Goal: Task Accomplishment & Management: Complete application form

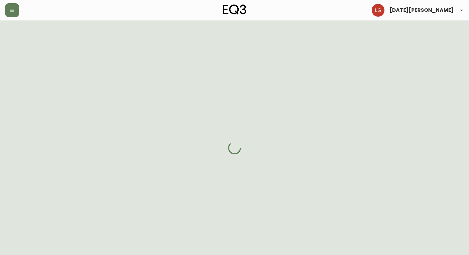
select select "BC"
select select "CA"
select select "CA_EN"
select select "Trade Show"
select select "Interior Designer"
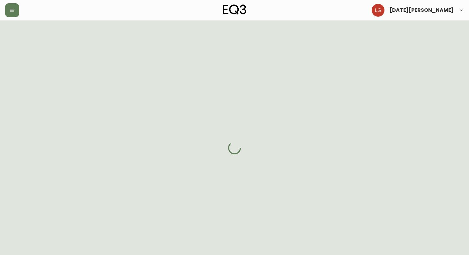
select select "cjw10z96p001r6gs00juufhhe"
select select "false"
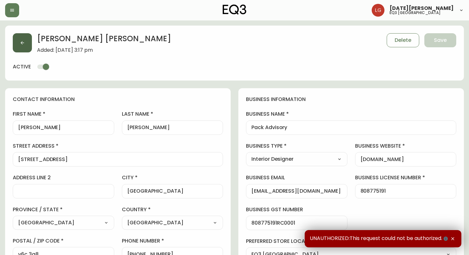
click at [21, 46] on button "button" at bounding box center [22, 42] width 19 height 19
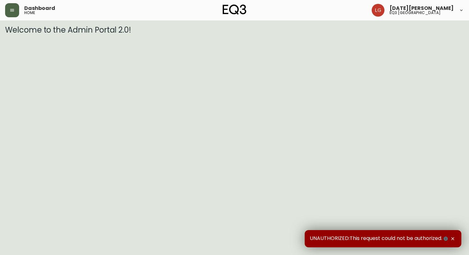
click at [15, 12] on button "button" at bounding box center [12, 10] width 14 height 14
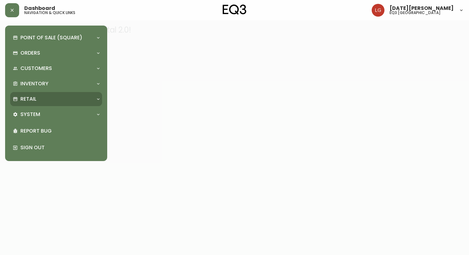
click at [55, 99] on div "Retail" at bounding box center [53, 98] width 80 height 7
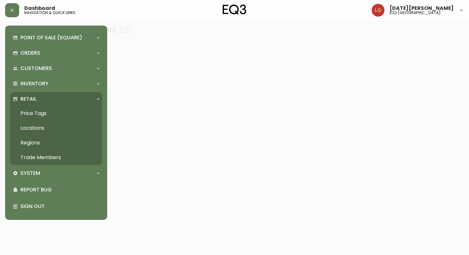
click at [55, 157] on link "Trade Members" at bounding box center [56, 157] width 92 height 15
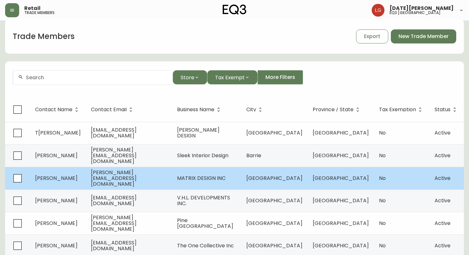
scroll to position [8, 0]
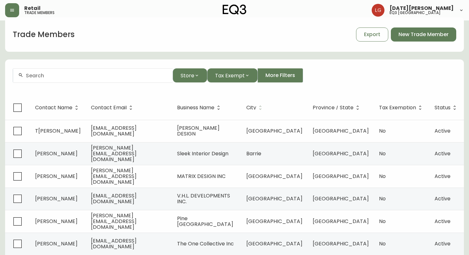
click at [262, 110] on icon at bounding box center [261, 107] width 2 height 4
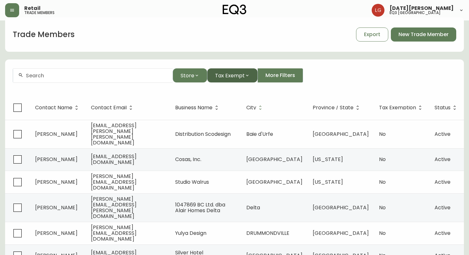
click at [226, 74] on span "Tax Exempt" at bounding box center [230, 76] width 30 height 8
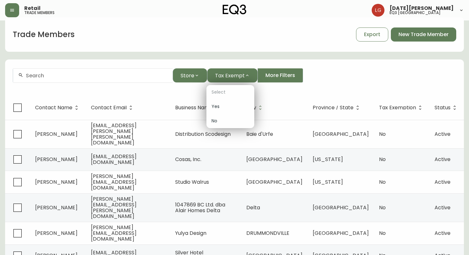
click at [190, 75] on div at bounding box center [234, 127] width 469 height 255
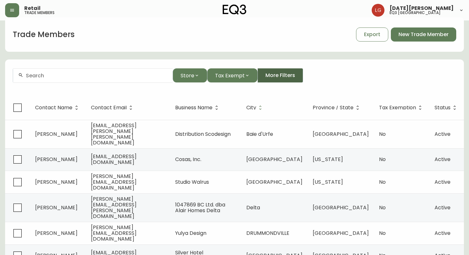
click at [288, 71] on button "More Filters" at bounding box center [281, 75] width 46 height 14
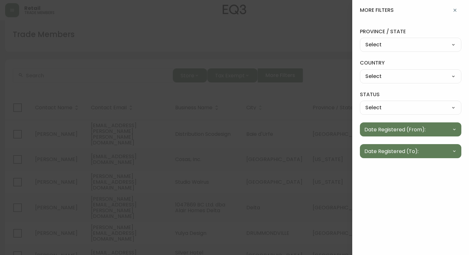
click at [421, 76] on select "Select Canada United States" at bounding box center [411, 77] width 102 height 10
select select "CA"
type input "[GEOGRAPHIC_DATA]"
click at [414, 45] on select "Select Alabama Alaska Arizona Arkansas California Colorado Connecticut District…" at bounding box center [411, 45] width 102 height 10
click at [391, 106] on select "Select Active Inactive" at bounding box center [411, 108] width 102 height 10
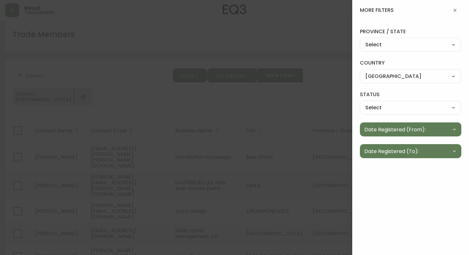
select select "true"
click at [405, 43] on select "Select Alabama Alaska Arizona Arkansas California Colorado Connecticut District…" at bounding box center [411, 45] width 102 height 10
click at [320, 92] on div at bounding box center [234, 127] width 469 height 255
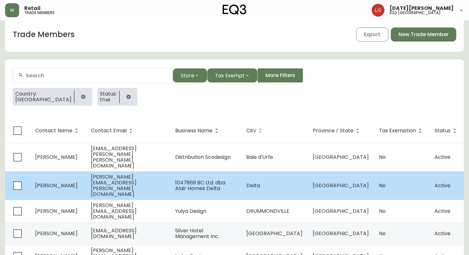
scroll to position [11, 0]
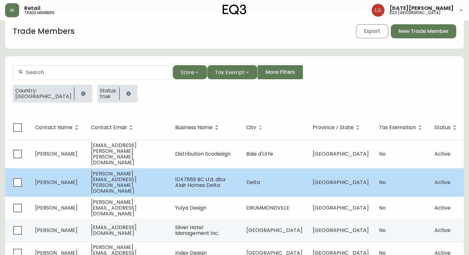
click at [241, 176] on td "1047869 BC Ltd. dba Alair Homes Delta" at bounding box center [205, 182] width 71 height 28
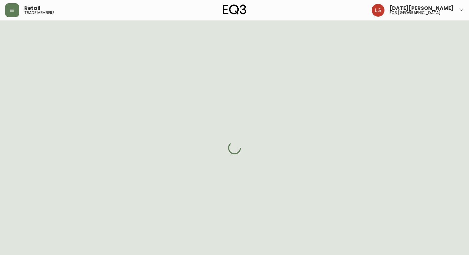
select select "BC"
select select "CA"
select select "CA_EN"
select select "Other"
select select "Contractor"
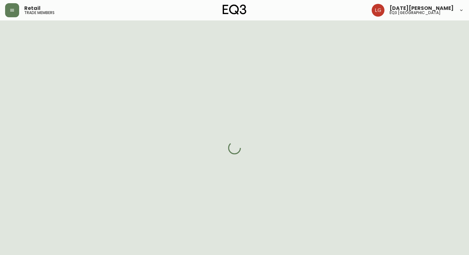
select select "cjw10z96p001r6gs00juufhhe"
select select "false"
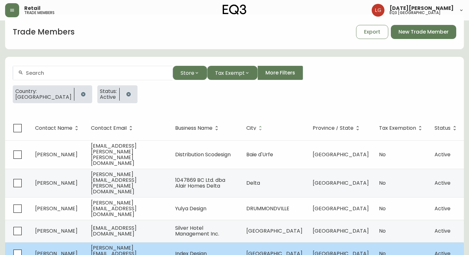
scroll to position [19, 0]
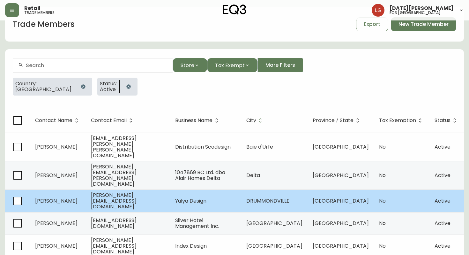
click at [203, 193] on td "Yulya Design" at bounding box center [205, 200] width 71 height 23
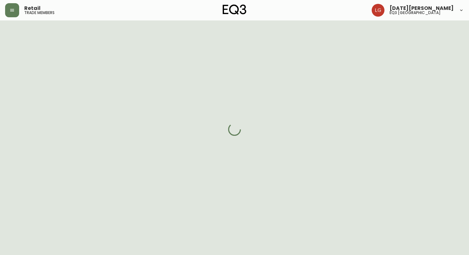
select select "QC"
select select "CA"
select select "CA_FR"
select select "Social Media"
select select "Interior Designer"
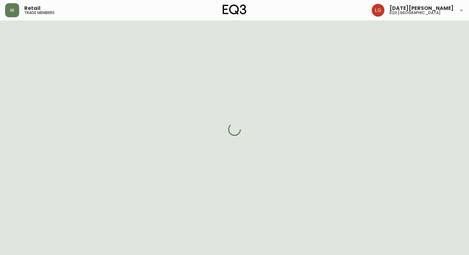
select select "false"
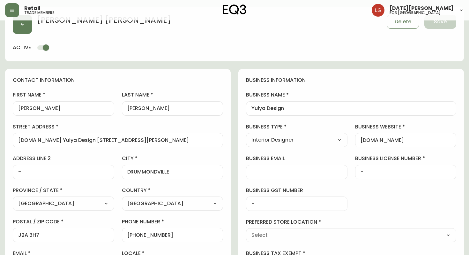
type input "EQ3 [GEOGRAPHIC_DATA] - [GEOGRAPHIC_DATA]"
select select "cjw10z96t00bn6gs0dfqi5bhz"
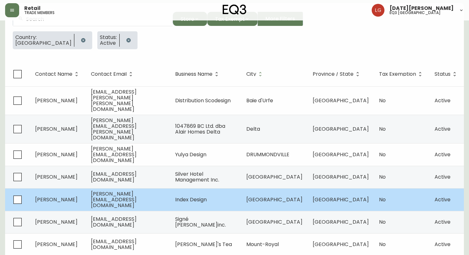
click at [241, 193] on td "Index Design" at bounding box center [205, 199] width 71 height 23
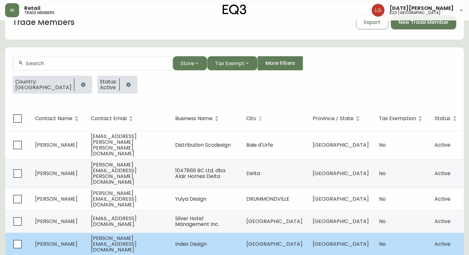
select select "QC"
select select "CA"
select select "CA_FR"
select select "Social Media"
select select "Interior Designer"
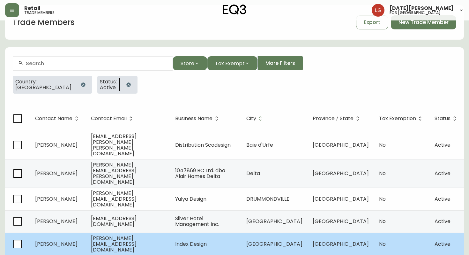
select select "false"
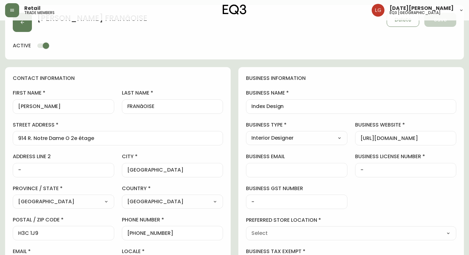
scroll to position [65, 0]
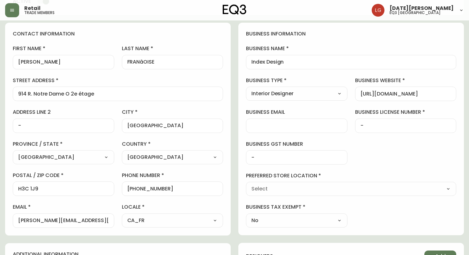
type input "EQ3 [GEOGRAPHIC_DATA] - [GEOGRAPHIC_DATA]"
select select "cjw10z96t00bn6gs0dfqi5bhz"
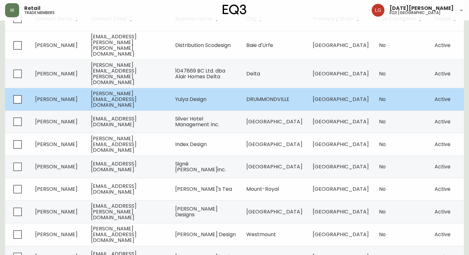
scroll to position [134, 0]
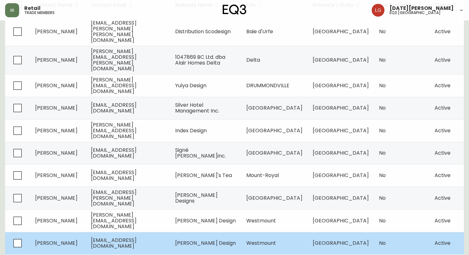
click at [284, 232] on td "Westmount" at bounding box center [274, 243] width 66 height 22
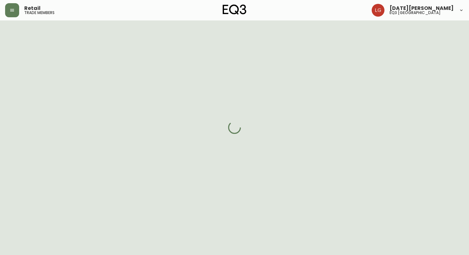
scroll to position [134, 0]
select select "QC"
select select "CA"
select select "CA_FR"
select select "Social Media"
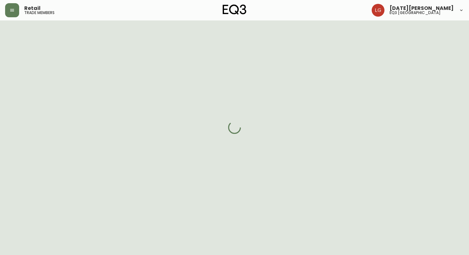
select select "Interior Designer"
select select "cjw10z96t00bn6gs0dfqi5bhz"
select select "false"
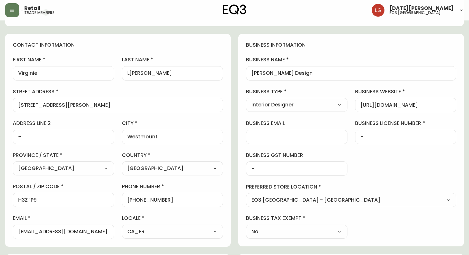
scroll to position [46, 0]
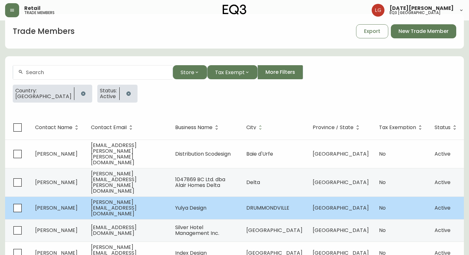
scroll to position [18, 0]
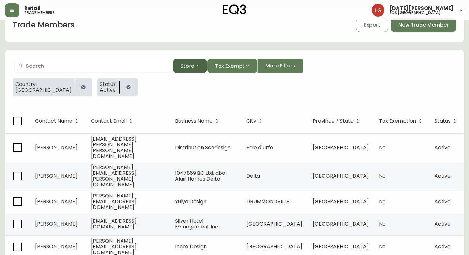
click at [199, 67] on icon "button" at bounding box center [196, 65] width 5 height 5
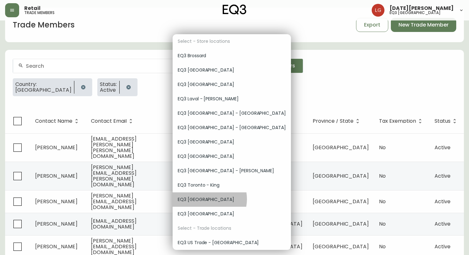
click at [206, 199] on span "EQ3 [GEOGRAPHIC_DATA]" at bounding box center [232, 199] width 108 height 7
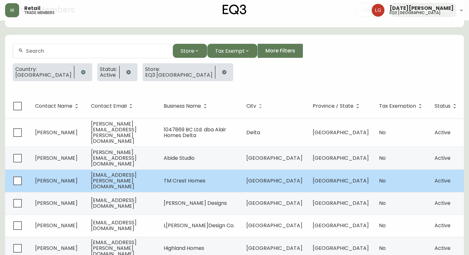
scroll to position [33, 0]
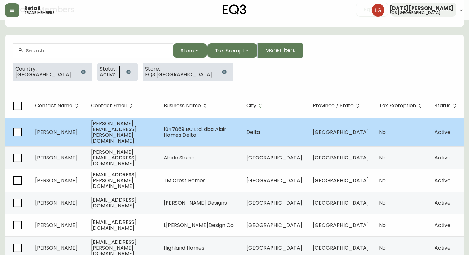
click at [224, 136] on td "1047869 BC Ltd. dba Alair Homes Delta" at bounding box center [200, 132] width 83 height 28
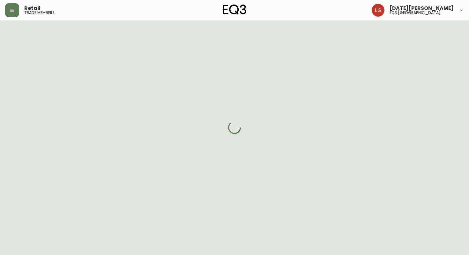
scroll to position [33, 0]
select select "BC"
select select "CA"
select select "CA_EN"
select select "Other"
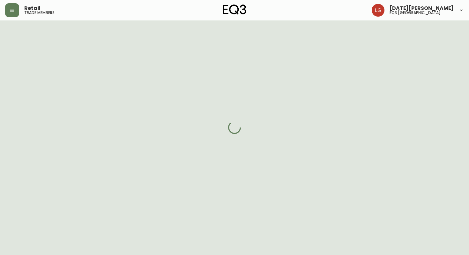
select select "Contractor"
select select "cjw10z96p001r6gs00juufhhe"
select select "false"
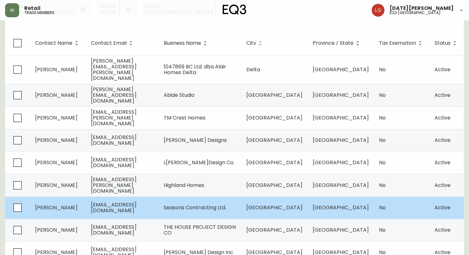
scroll to position [93, 0]
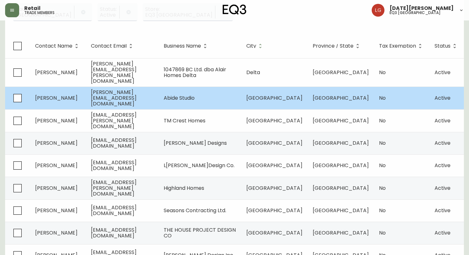
click at [159, 91] on td "jennifer@abidestudio.ca" at bounding box center [122, 98] width 73 height 23
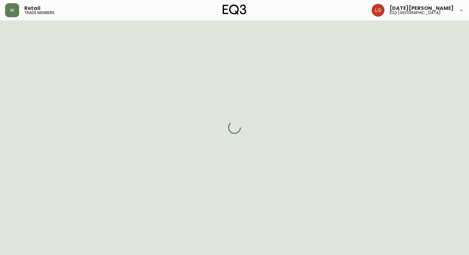
scroll to position [93, 0]
select select "BC"
select select "CA"
select select "CA_EN"
select select "Other"
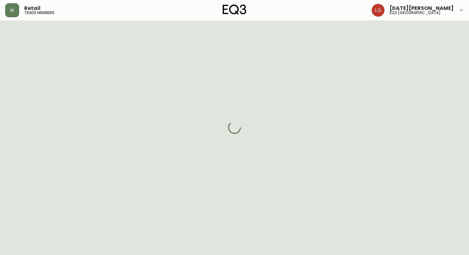
select select "Interior Designer"
select select "cjw10z96p001r6gs00juufhhe"
select select "false"
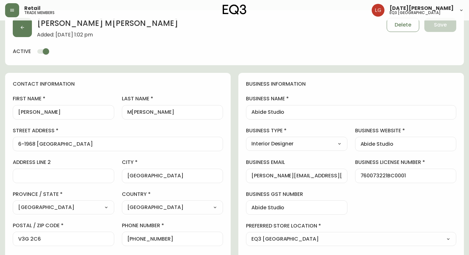
scroll to position [16, 0]
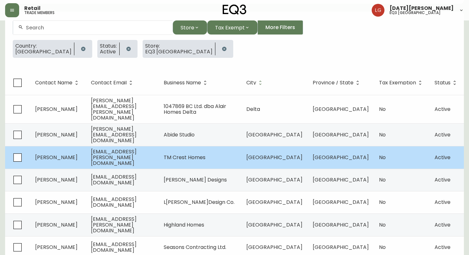
click at [145, 161] on td "samra.tina@gmail.com" at bounding box center [122, 157] width 73 height 23
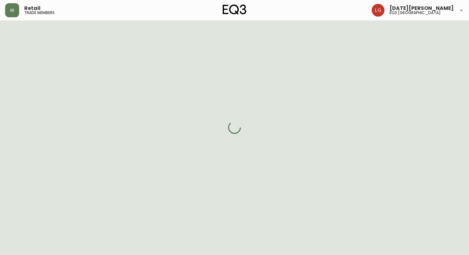
scroll to position [56, 0]
select select "BC"
select select "CA"
select select "CA_EN"
select select "Other"
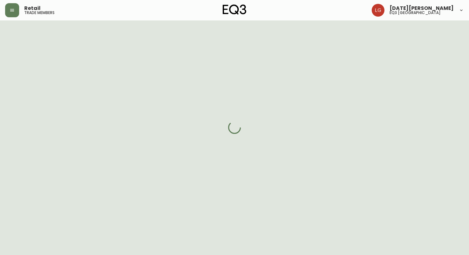
select select "Home Builder"
select select "cjw10z96p001r6gs00juufhhe"
select select "false"
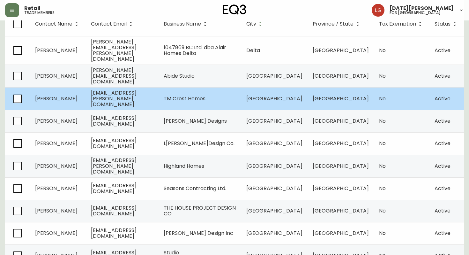
scroll to position [134, 0]
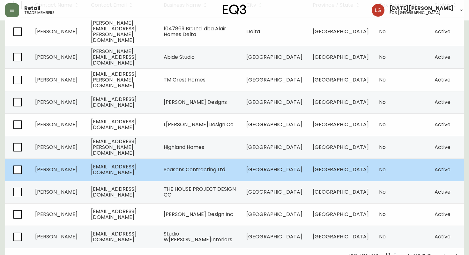
click at [221, 167] on td "Seasons Contracting Ltd." at bounding box center [200, 169] width 83 height 22
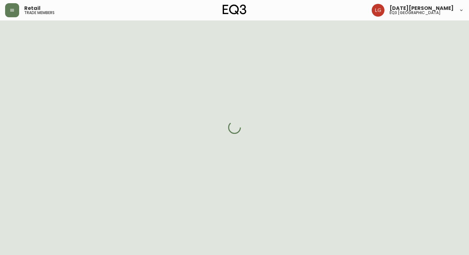
select select "BC"
select select "CA"
select select "CA_EN"
select select "Other"
select select "Contractor"
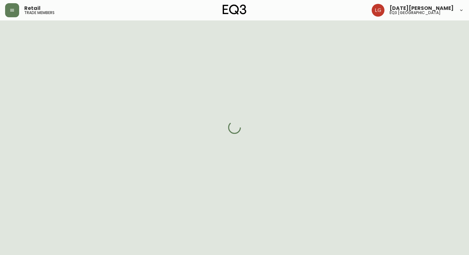
select select "cjw10z96p001r6gs00juufhhe"
select select "false"
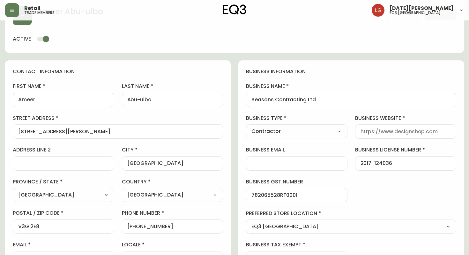
scroll to position [20, 0]
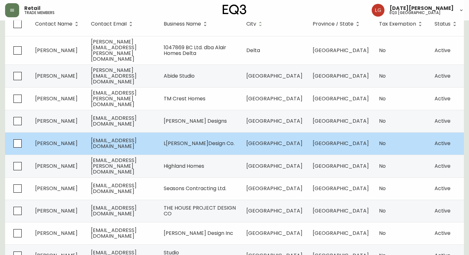
scroll to position [134, 0]
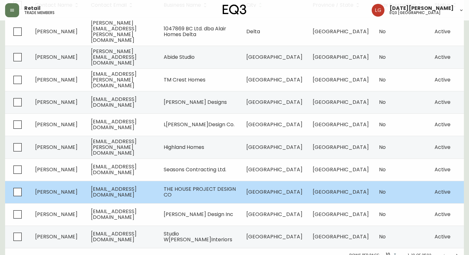
click at [159, 190] on td "thehouseprojectdesignco@gmail.com" at bounding box center [122, 192] width 73 height 22
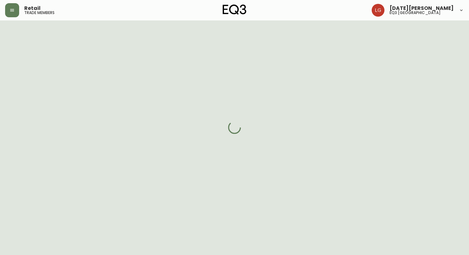
select select "BC"
select select "CA"
select select "CA_EN"
select select "Outreach from a Trade Rep"
select select "Interior Designer"
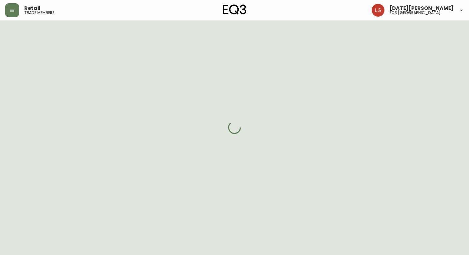
select select "false"
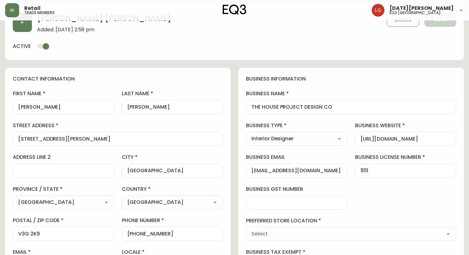
type input "EQ3 [GEOGRAPHIC_DATA]"
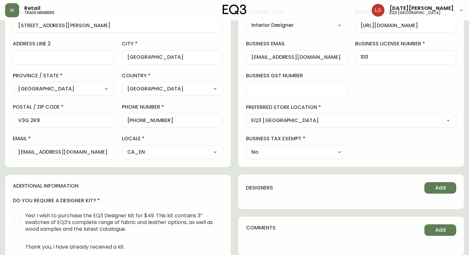
select select "cjw10z96p001r6gs00juufhhe"
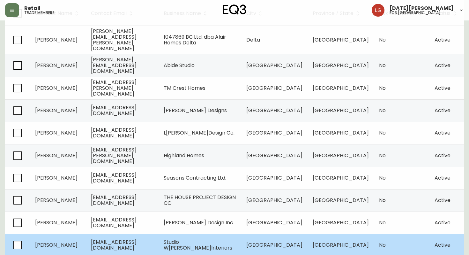
scroll to position [134, 0]
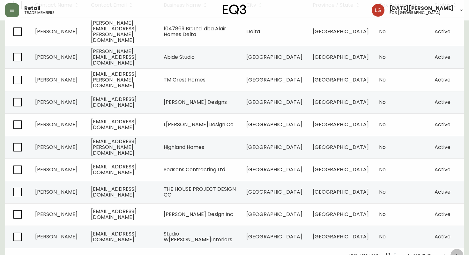
click at [456, 253] on icon "Next page" at bounding box center [457, 255] width 5 height 5
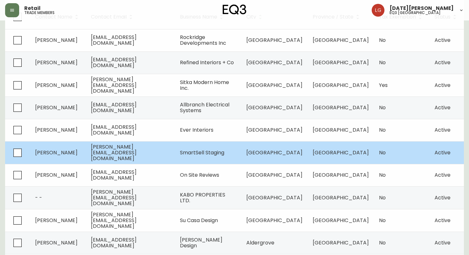
scroll to position [134, 0]
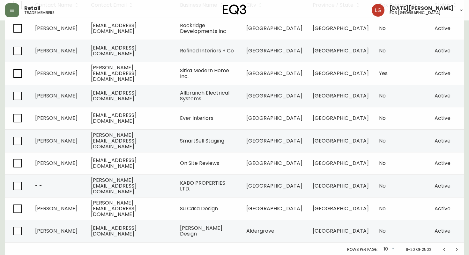
click at [457, 248] on icon "Next page" at bounding box center [457, 249] width 5 height 5
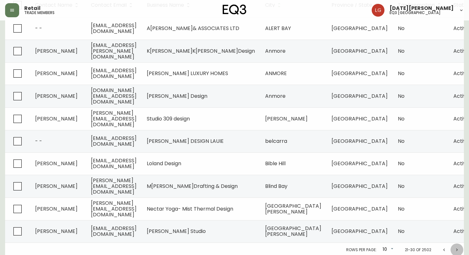
click at [456, 250] on icon "Next page" at bounding box center [457, 249] width 5 height 5
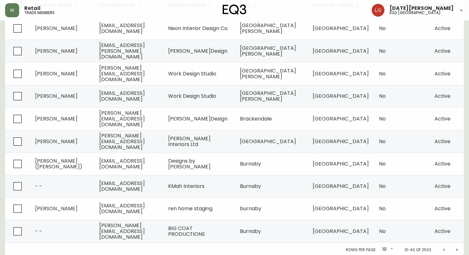
click at [456, 250] on icon "Next page" at bounding box center [457, 249] width 5 height 5
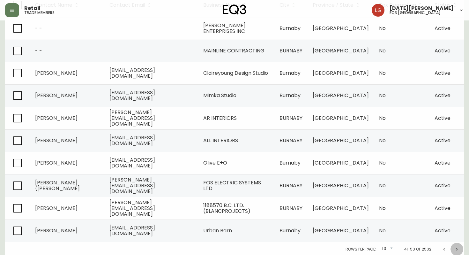
click at [456, 250] on icon "Next page" at bounding box center [457, 248] width 5 height 5
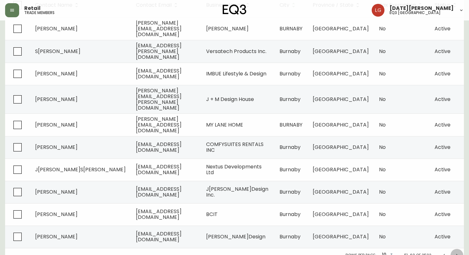
click at [456, 250] on button "Next page" at bounding box center [457, 255] width 13 height 13
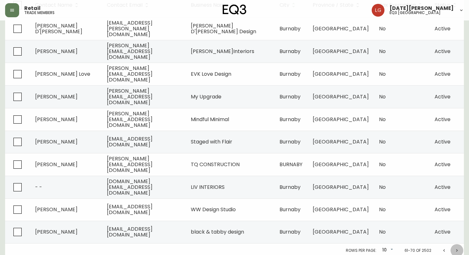
click at [455, 250] on button "Next page" at bounding box center [457, 250] width 13 height 13
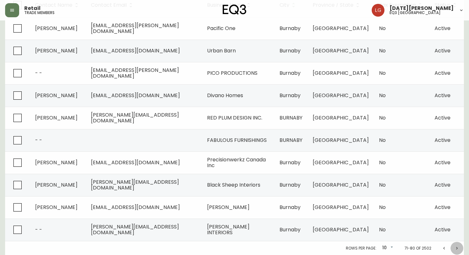
click at [455, 248] on icon "Next page" at bounding box center [457, 248] width 5 height 5
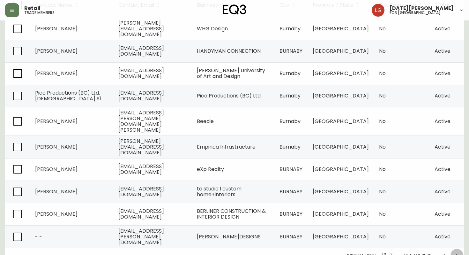
click at [455, 253] on icon "Next page" at bounding box center [457, 255] width 5 height 5
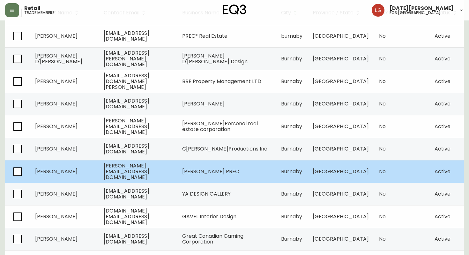
scroll to position [133, 0]
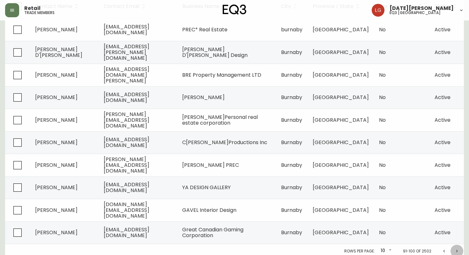
click at [459, 249] on icon "Next page" at bounding box center [457, 250] width 5 height 5
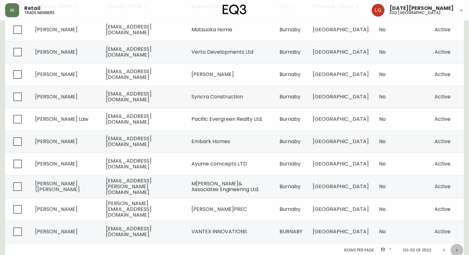
click at [459, 249] on icon "Next page" at bounding box center [457, 249] width 5 height 5
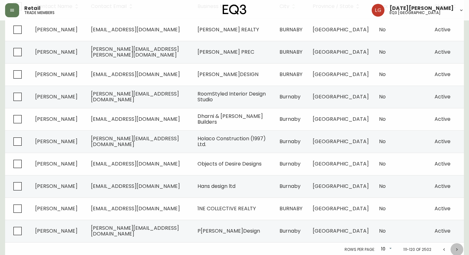
click at [459, 246] on button "Next page" at bounding box center [457, 249] width 13 height 13
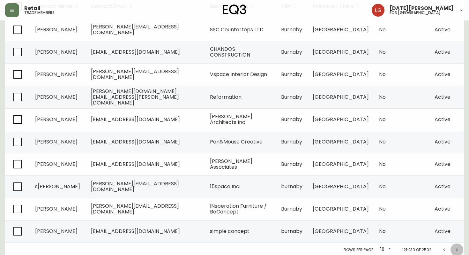
click at [459, 246] on button "Next page" at bounding box center [457, 249] width 13 height 13
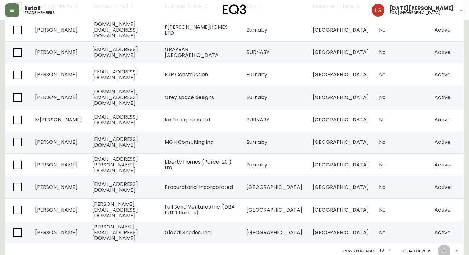
click at [445, 248] on icon "Previous page" at bounding box center [444, 250] width 5 height 5
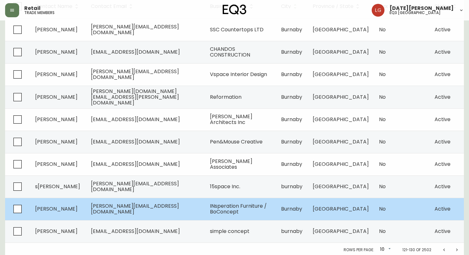
click at [272, 213] on td "INsperation Furniture / BoConcept" at bounding box center [240, 209] width 71 height 22
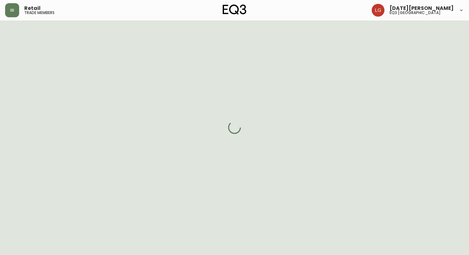
select select "BC"
select select "CA"
select select "CA_EN"
select select "Social Media"
select select "Other"
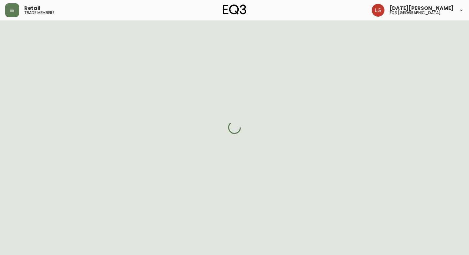
select select "false"
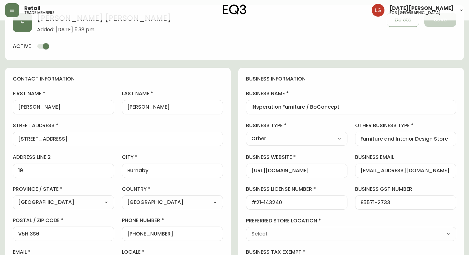
scroll to position [133, 0]
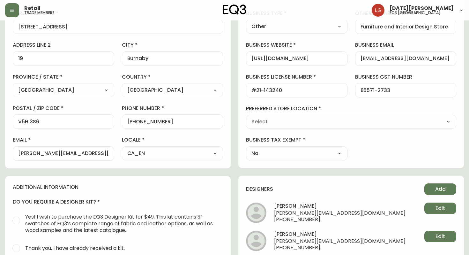
type input "EQ3 [GEOGRAPHIC_DATA]"
select select "cjw10z96p001r6gs00juufhhe"
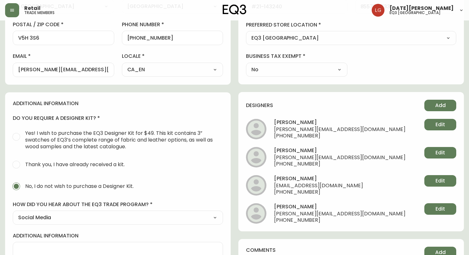
scroll to position [233, 0]
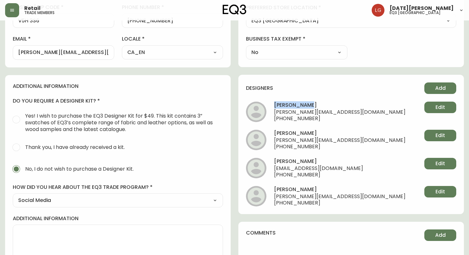
drag, startPoint x: 313, startPoint y: 104, endPoint x: 273, endPoint y: 103, distance: 39.6
click at [273, 103] on li "louise marsh louise@boconcept-vancouver.ca +16048306041 Edit" at bounding box center [351, 112] width 210 height 20
copy h4 "louise marsh"
drag, startPoint x: 329, startPoint y: 135, endPoint x: 274, endPoint y: 134, distance: 54.9
click at [274, 134] on h4 "ronald gutierrez" at bounding box center [340, 134] width 132 height 8
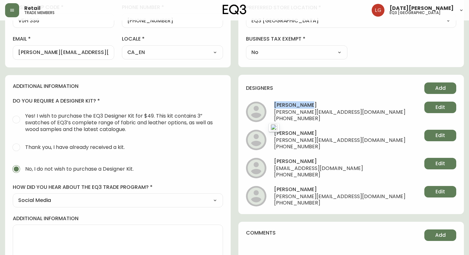
copy h4 "ronald gutierrez"
drag, startPoint x: 301, startPoint y: 162, endPoint x: 271, endPoint y: 161, distance: 30.3
click at [271, 161] on li "jenni lin jenni@boconcept-vancouver.ca +17789980927 Edit" at bounding box center [351, 168] width 210 height 20
copy h4 "jenni lin"
drag, startPoint x: 307, startPoint y: 189, endPoint x: 270, endPoint y: 188, distance: 36.7
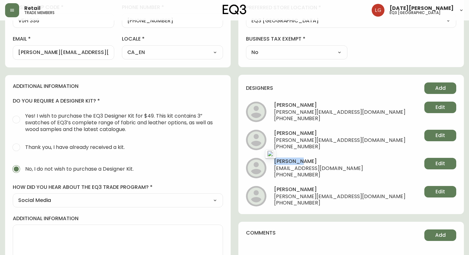
click at [270, 188] on li "ashley willmott ashley@boconcept-vancouver.ca +16048618831 Edit" at bounding box center [351, 196] width 210 height 20
copy h4 "ashley willmott"
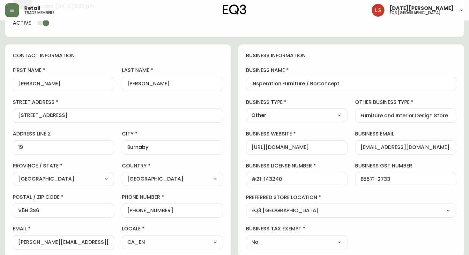
scroll to position [0, 0]
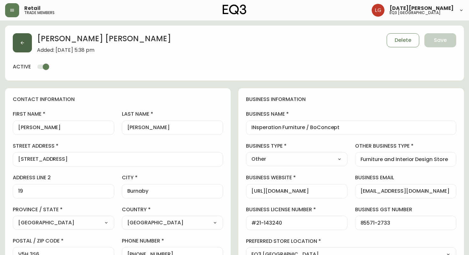
click at [25, 41] on icon "button" at bounding box center [22, 42] width 5 height 5
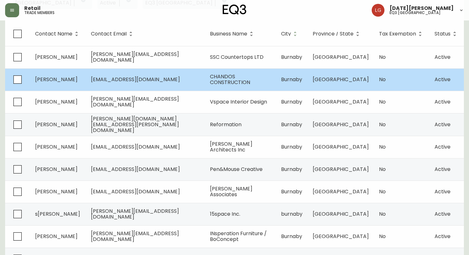
click at [127, 73] on td "mikezhu560@gmail.com" at bounding box center [145, 79] width 119 height 22
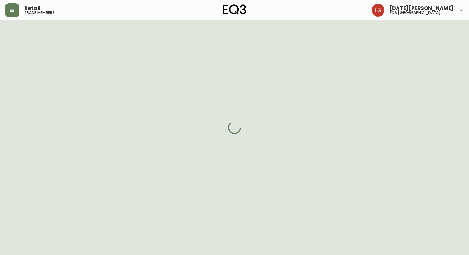
scroll to position [105, 0]
select select "BC"
select select "CA"
select select "CA_EN"
select select "Other"
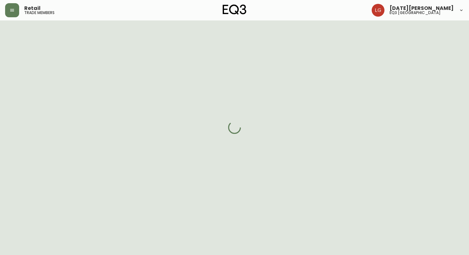
select select "Home Builder"
select select "cjw10z96p001r6gs00juufhhe"
select select "false"
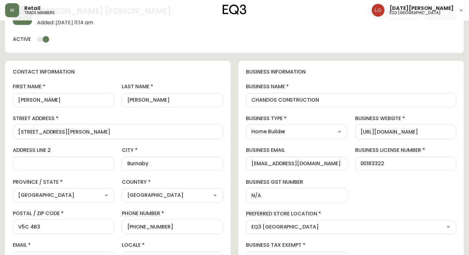
scroll to position [0, 0]
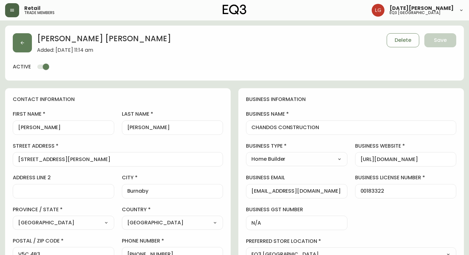
click at [13, 9] on icon "button" at bounding box center [12, 10] width 4 height 3
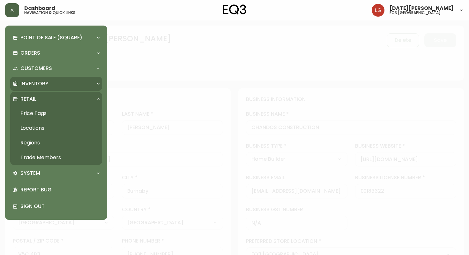
click at [43, 86] on p "Inventory" at bounding box center [34, 83] width 28 height 7
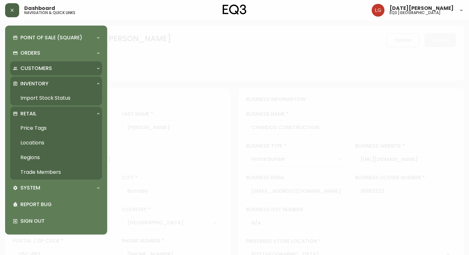
click at [48, 72] on div "Customers" at bounding box center [56, 68] width 92 height 14
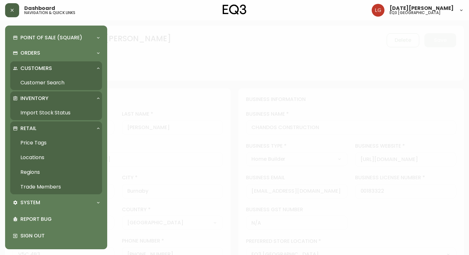
click at [33, 191] on link "Trade Members" at bounding box center [56, 186] width 92 height 15
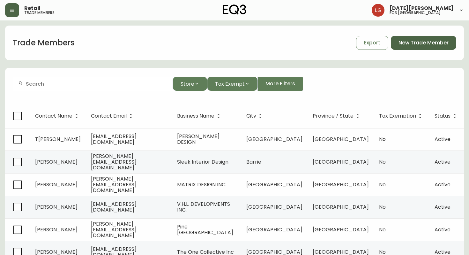
click at [416, 44] on span "New Trade Member" at bounding box center [424, 42] width 50 height 7
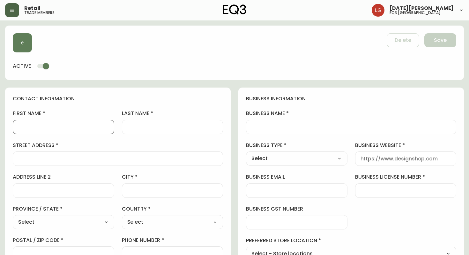
click at [47, 128] on input "first name" at bounding box center [63, 127] width 91 height 6
paste input "Chih-ho"
type input "Chih-ho"
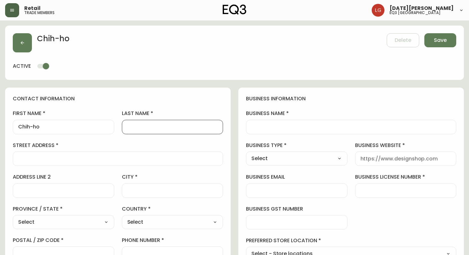
click at [141, 128] on input "last name" at bounding box center [172, 127] width 91 height 6
paste input "Hong"
type input "Hong"
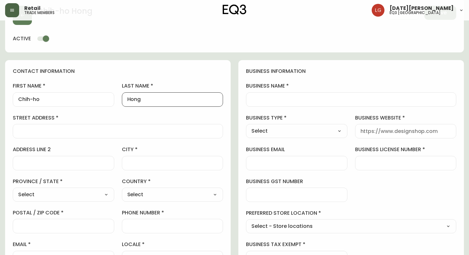
scroll to position [34, 0]
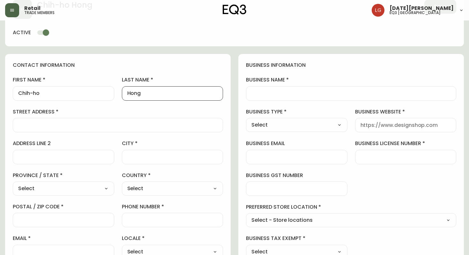
click at [100, 129] on div at bounding box center [118, 125] width 210 height 14
paste input "#20 – 15300 105th Avenue"
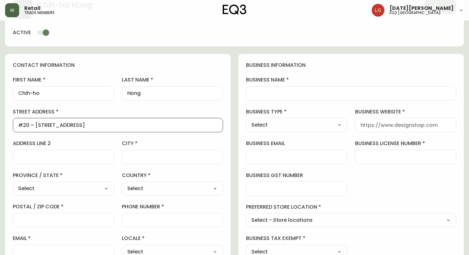
type input "#20 – 15300 105th Avenue"
click at [92, 155] on input "address line 2" at bounding box center [63, 157] width 91 height 6
click at [135, 161] on div at bounding box center [173, 157] width 102 height 14
paste input "#20 – 15300 105th Avenue"
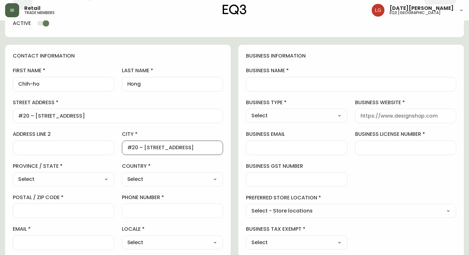
scroll to position [45, 0]
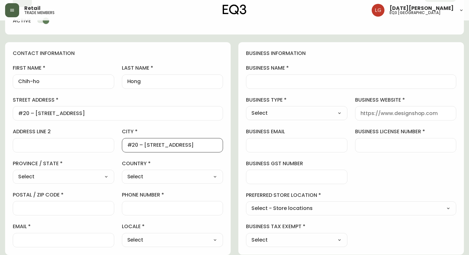
type input "#20 – 15300 105th Avenue"
drag, startPoint x: 200, startPoint y: 150, endPoint x: 107, endPoint y: 148, distance: 92.6
click at [107, 148] on div "first name Chih-ho last name Hong street address #20 – 15300 105th Avenue addre…" at bounding box center [118, 155] width 210 height 182
click at [187, 139] on div "#20 – 15300 105th Avenue" at bounding box center [173, 145] width 102 height 14
drag, startPoint x: 195, startPoint y: 149, endPoint x: 185, endPoint y: 154, distance: 10.7
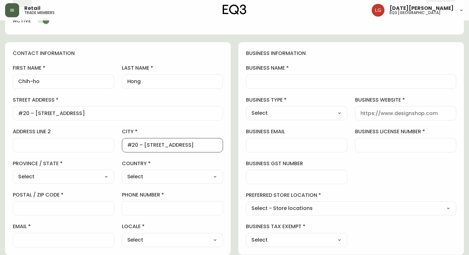
click at [185, 154] on div "first name Chih-ho last name Hong street address #20 – 15300 105th Avenue addre…" at bounding box center [118, 155] width 210 height 182
type input "Surrey"
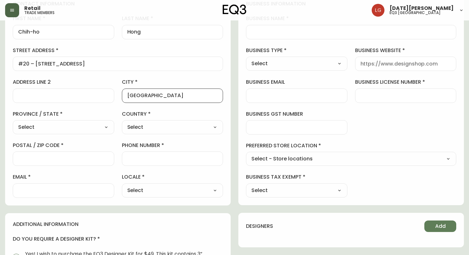
scroll to position [95, 0]
click at [82, 161] on input "postal / zip code" at bounding box center [63, 159] width 91 height 6
paste input "V3R 6A7"
type input "V3R 6A7"
click at [79, 127] on select "Select Alberta British Columbia Manitoba New Brunswick Newfoundland and Labrado…" at bounding box center [64, 128] width 102 height 10
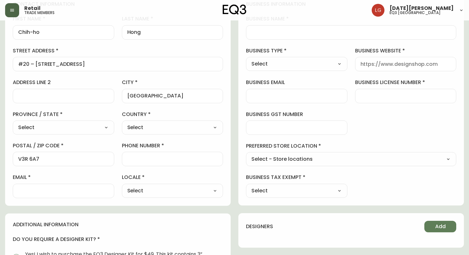
select select "BC"
type input "[GEOGRAPHIC_DATA]"
click at [137, 131] on select "Select Canada United States" at bounding box center [173, 128] width 102 height 10
select select "CA"
type input "[GEOGRAPHIC_DATA]"
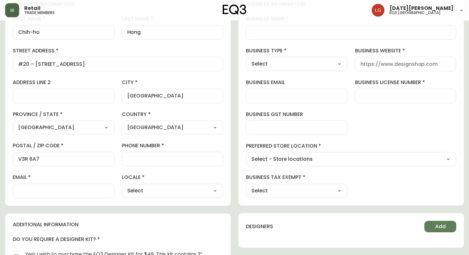
click at [136, 158] on input "phone number" at bounding box center [172, 159] width 91 height 6
paste input "604-897-6568"
type input "604-897-6568"
click at [92, 192] on input "email" at bounding box center [63, 191] width 91 height 6
paste input "chihho@mail.ubc.ca"
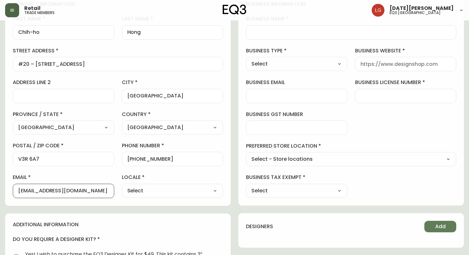
type input "chihho@mail.ubc.ca"
click at [137, 191] on select "Select CA_EN CA_FR US_EN" at bounding box center [173, 191] width 102 height 10
select select "CA_EN"
type input "CA_EN"
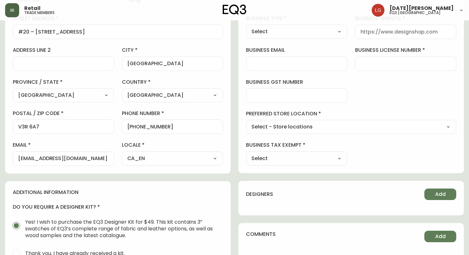
scroll to position [250, 0]
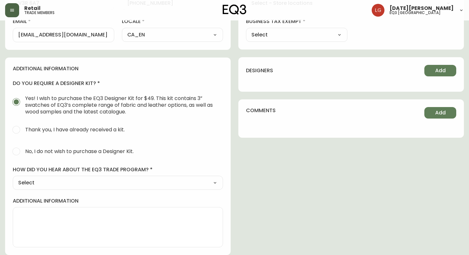
click at [79, 129] on span "Thank you, I have already received a kit." at bounding box center [75, 129] width 100 height 7
click at [23, 129] on input "Thank you, I have already received a kit." at bounding box center [16, 130] width 14 height 14
radio input "true"
radio input "false"
click at [81, 151] on span "No, I do not wish to purchase a Designer Kit." at bounding box center [79, 151] width 109 height 7
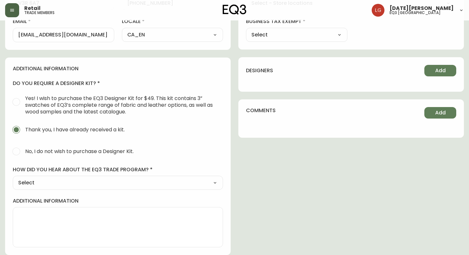
click at [23, 151] on input "No, I do not wish to purchase a Designer Kit." at bounding box center [16, 151] width 14 height 14
radio input "true"
radio input "false"
click at [80, 184] on select "Select Social Media Advertisement Trade Show Outreach from a Trade Rep Other" at bounding box center [118, 183] width 210 height 10
select select "Trade Show"
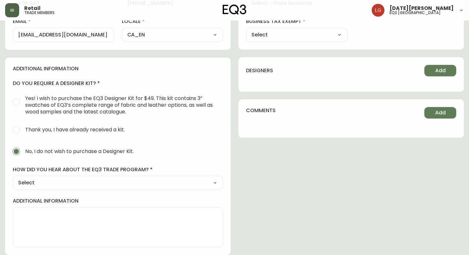
type input "Trade Show"
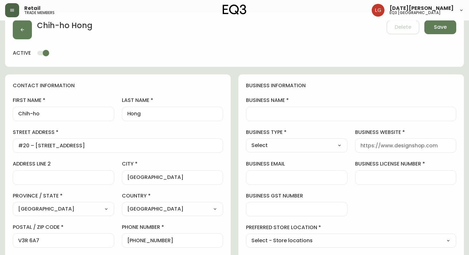
scroll to position [0, 0]
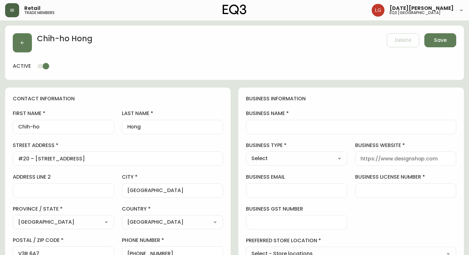
click at [262, 128] on input "business name" at bounding box center [352, 127] width 200 height 6
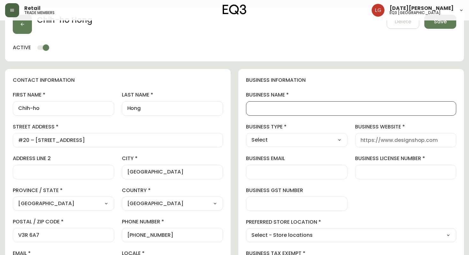
scroll to position [19, 0]
paste input "Dr. Chih-ho Hong Medical Inc."
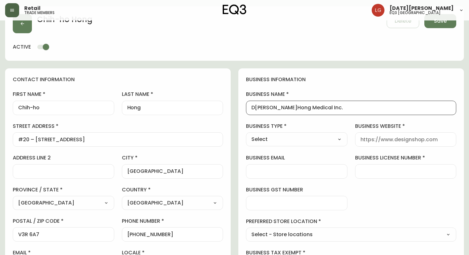
scroll to position [34, 0]
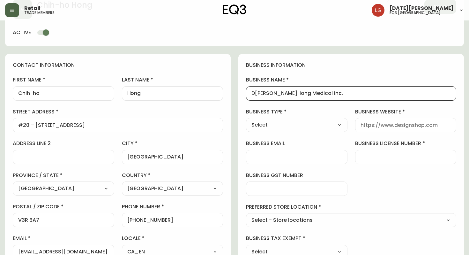
type input "Dr. Chih-ho Hong Medical Inc."
click at [283, 122] on select "Select Interior Designer Architect Home Builder Contractor Real Estate Agent Ho…" at bounding box center [297, 125] width 102 height 10
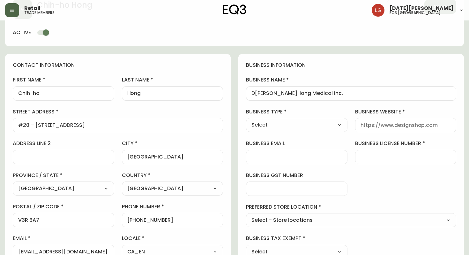
select select "Other"
type input "Other"
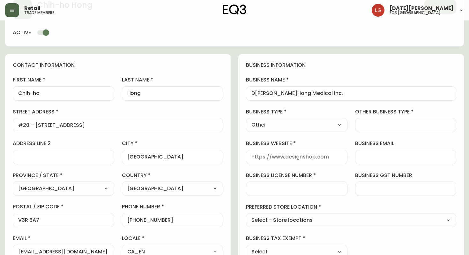
click at [368, 126] on input "other business type" at bounding box center [406, 125] width 91 height 6
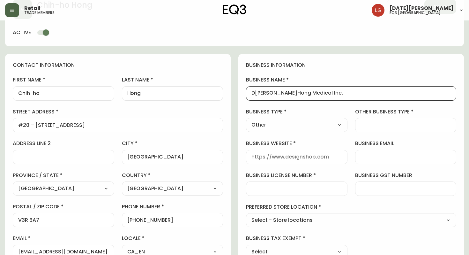
scroll to position [0, 0]
drag, startPoint x: 334, startPoint y: 95, endPoint x: 251, endPoint y: 89, distance: 83.2
click at [251, 89] on div "Dr. Chih-ho Hong Medical Inc." at bounding box center [351, 93] width 210 height 14
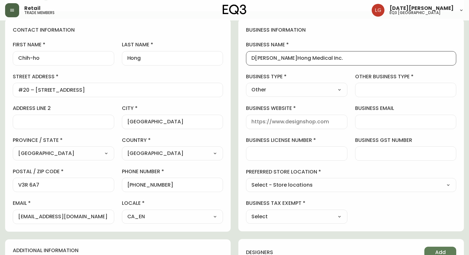
scroll to position [76, 0]
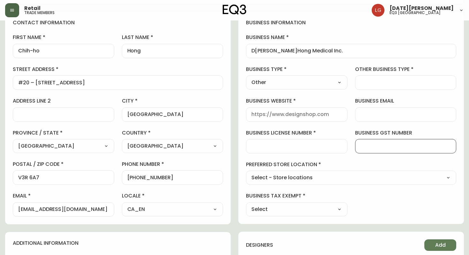
click at [382, 148] on input "business gst number" at bounding box center [406, 146] width 91 height 6
paste input "87731 4302"
type input "87731 4302"
drag, startPoint x: 79, startPoint y: 204, endPoint x: 35, endPoint y: 211, distance: 44.3
click at [35, 211] on div "chihho@mail.ubc.ca" at bounding box center [64, 209] width 102 height 14
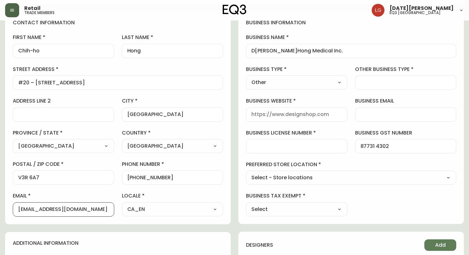
scroll to position [0, 0]
drag, startPoint x: 66, startPoint y: 210, endPoint x: 5, endPoint y: 210, distance: 61.0
click at [5, 210] on div "contact information first name Chih-ho last name Hong street address #20 – 1530…" at bounding box center [118, 117] width 226 height 213
paste input "87731 4302"
type input "87731 4302"
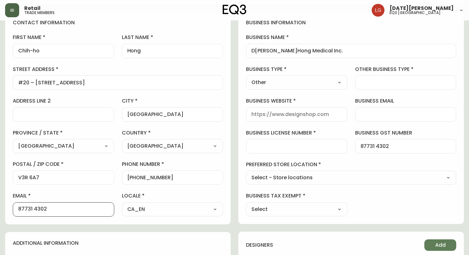
scroll to position [0, 0]
click at [389, 112] on input "business email" at bounding box center [406, 114] width 91 height 6
paste input "87731 4302"
type input "87731 4302"
drag, startPoint x: 64, startPoint y: 207, endPoint x: 0, endPoint y: 209, distance: 64.5
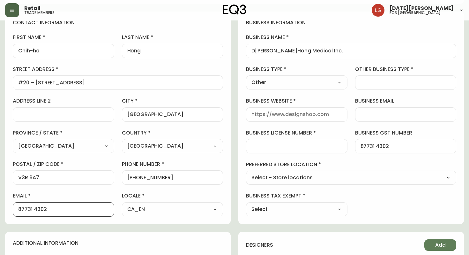
click at [0, 209] on main "Chih-ho Hong Delete Save active contact information first name Chih-ho last nam…" at bounding box center [234, 186] width 469 height 485
paste input "chihho@mail.ubc.ca"
type input "chihho@mail.ubc.ca"
click at [364, 116] on input "business email" at bounding box center [406, 114] width 91 height 6
paste input "chihho@mail.ubc.ca"
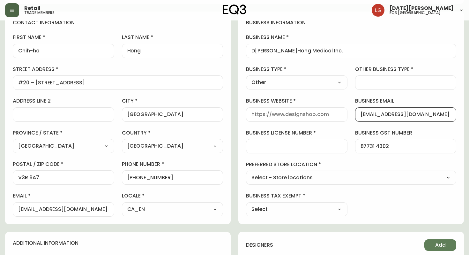
type input "chihho@mail.ubc.ca"
click at [292, 147] on input "business license number" at bounding box center [297, 146] width 91 height 6
click at [289, 176] on select "Select - Store locations EQ3 Brossard EQ3 Burlington EQ3 Calgary EQ3 Laval - Le…" at bounding box center [351, 178] width 210 height 10
select select "cjw10z96p001r6gs00juufhhe"
type input "EQ3 [GEOGRAPHIC_DATA]"
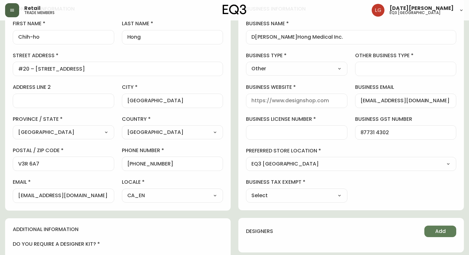
scroll to position [95, 0]
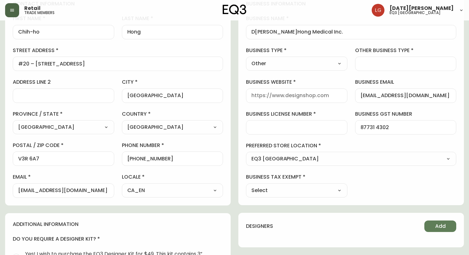
click at [295, 186] on select "Select Yes No" at bounding box center [297, 191] width 102 height 10
select select "false"
type input "No"
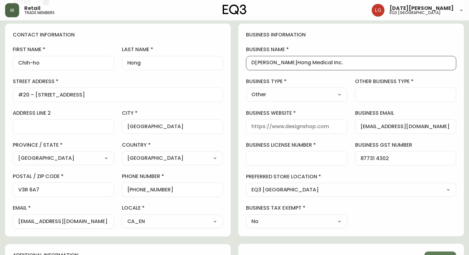
scroll to position [0, 0]
drag, startPoint x: 331, startPoint y: 64, endPoint x: 212, endPoint y: 63, distance: 119.1
click at [212, 63] on div "contact information first name Chih-ho last name Hong street address #20 – 1530…" at bounding box center [234, 233] width 459 height 418
paste input "Consulting Services"
type input "Consulting Services Inc."
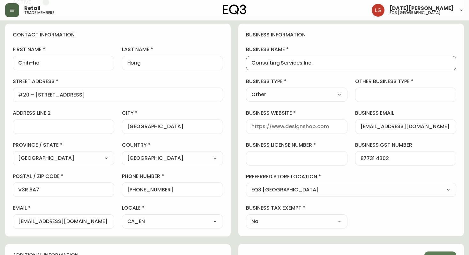
click at [298, 92] on select "Select Interior Designer Architect Home Builder Contractor Real Estate Agent Ho…" at bounding box center [297, 95] width 102 height 10
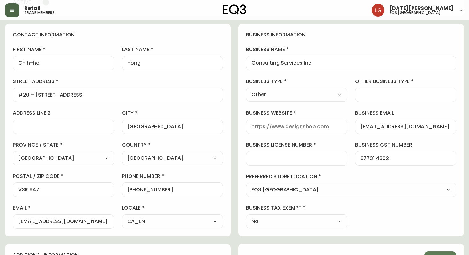
click at [373, 93] on input "other business type" at bounding box center [406, 95] width 91 height 6
click at [326, 97] on select "Select Interior Designer Architect Home Builder Contractor Real Estate Agent Ho…" at bounding box center [297, 95] width 102 height 10
select select "Real Estate Agent"
type input "Real Estate Agent"
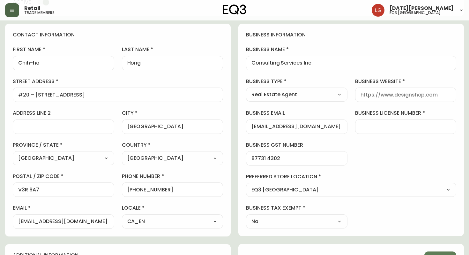
click at [323, 92] on select "Select Interior Designer Architect Home Builder Contractor Real Estate Agent Ho…" at bounding box center [297, 95] width 102 height 10
select select "Other"
type input "Other"
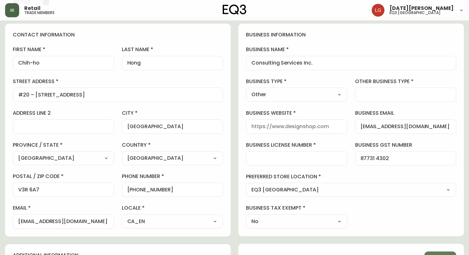
click at [365, 99] on div at bounding box center [406, 94] width 102 height 14
drag, startPoint x: 365, startPoint y: 99, endPoint x: 367, endPoint y: 105, distance: 6.5
click at [368, 104] on div "business information business name Consulting Services Inc. business type Other…" at bounding box center [352, 130] width 226 height 212
drag, startPoint x: 356, startPoint y: 80, endPoint x: 413, endPoint y: 85, distance: 58.0
click at [414, 85] on div "other business type" at bounding box center [406, 90] width 102 height 24
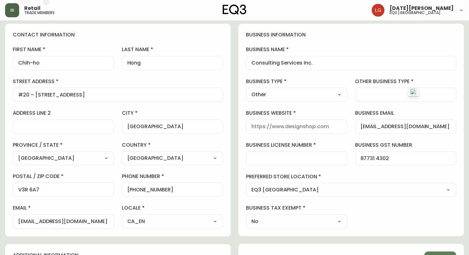
click at [380, 95] on input "other business type" at bounding box center [406, 95] width 91 height 6
type input "."
click at [317, 127] on input "business website" at bounding box center [297, 127] width 91 height 6
type input "."
click at [274, 156] on input "business license number" at bounding box center [297, 158] width 91 height 6
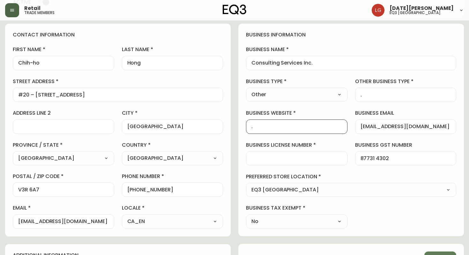
scroll to position [0, 0]
drag, startPoint x: 276, startPoint y: 128, endPoint x: 247, endPoint y: 126, distance: 28.5
click at [247, 126] on div "." at bounding box center [297, 126] width 102 height 14
paste input "https://inspecconsulting.com/"
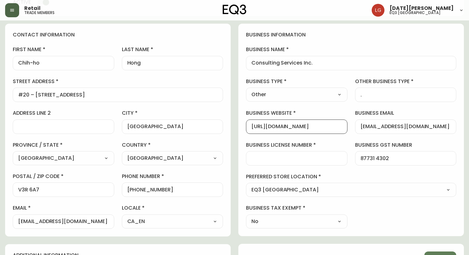
type input "https://inspecconsulting.com/"
click at [285, 163] on div at bounding box center [297, 158] width 102 height 14
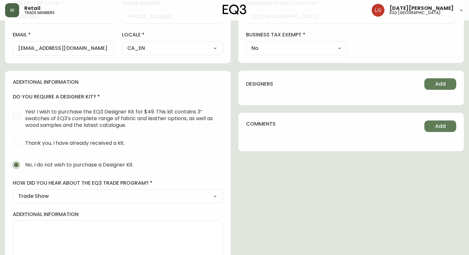
scroll to position [250, 0]
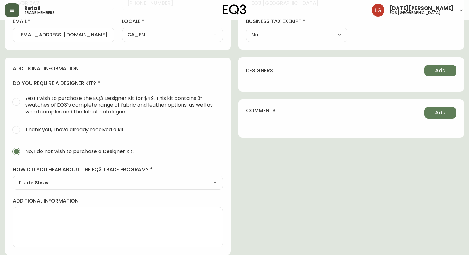
type input "."
click at [144, 221] on textarea "additional information" at bounding box center [118, 227] width 200 height 32
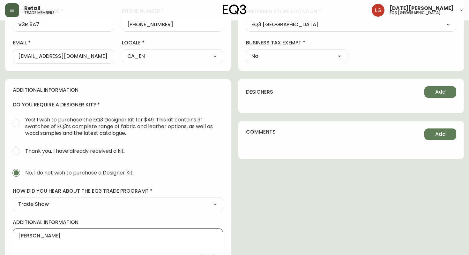
scroll to position [223, 0]
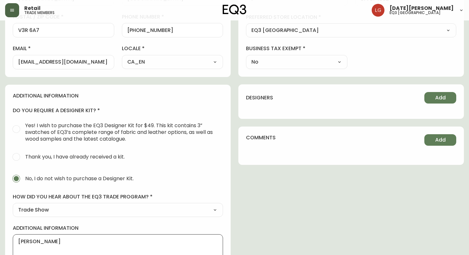
type textarea "Lucia"
click at [186, 212] on select "Select Social Media Advertisement Trade Show Outreach from a Trade Rep Other" at bounding box center [118, 210] width 210 height 10
select select "Outreach from a Trade Rep"
type input "Outreach from a Trade Rep"
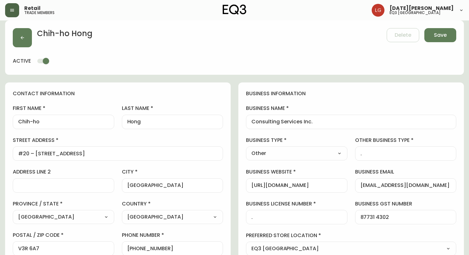
scroll to position [0, 0]
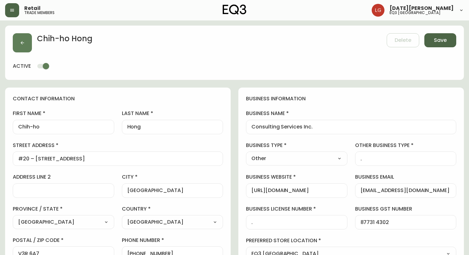
click at [440, 39] on span "Save" at bounding box center [440, 40] width 13 height 7
select select
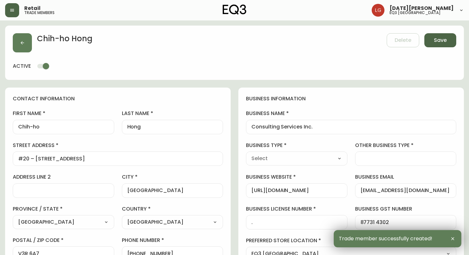
type input "+16048976568"
type input "Other"
select select "Other"
type input "."
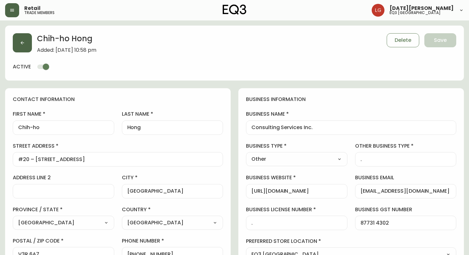
click at [21, 41] on icon "button" at bounding box center [22, 42] width 5 height 5
